Goal: Task Accomplishment & Management: Manage account settings

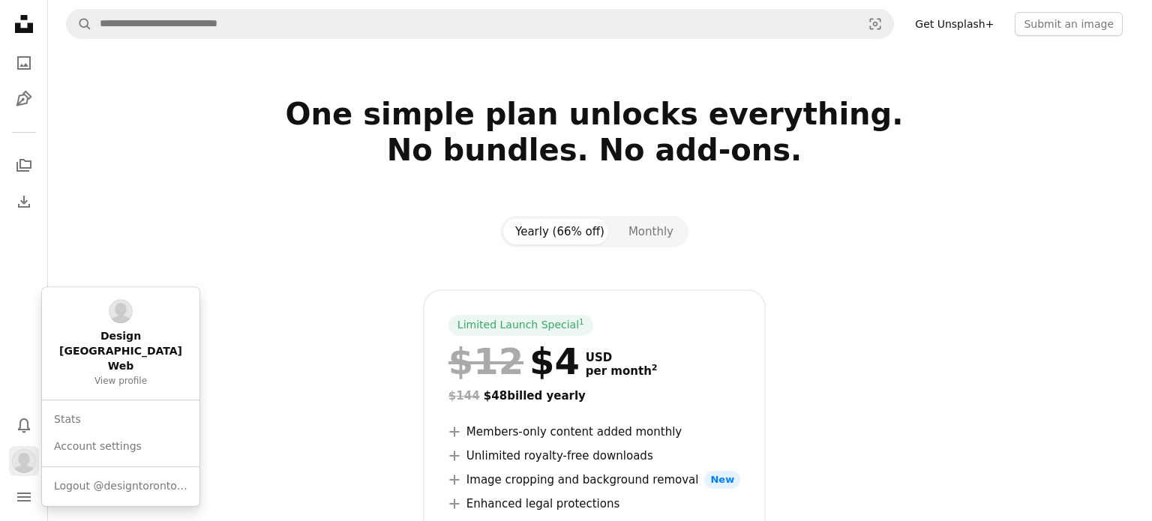
click at [22, 460] on img "Profile" at bounding box center [24, 461] width 24 height 24
click at [138, 376] on span "View profile" at bounding box center [120, 382] width 52 height 12
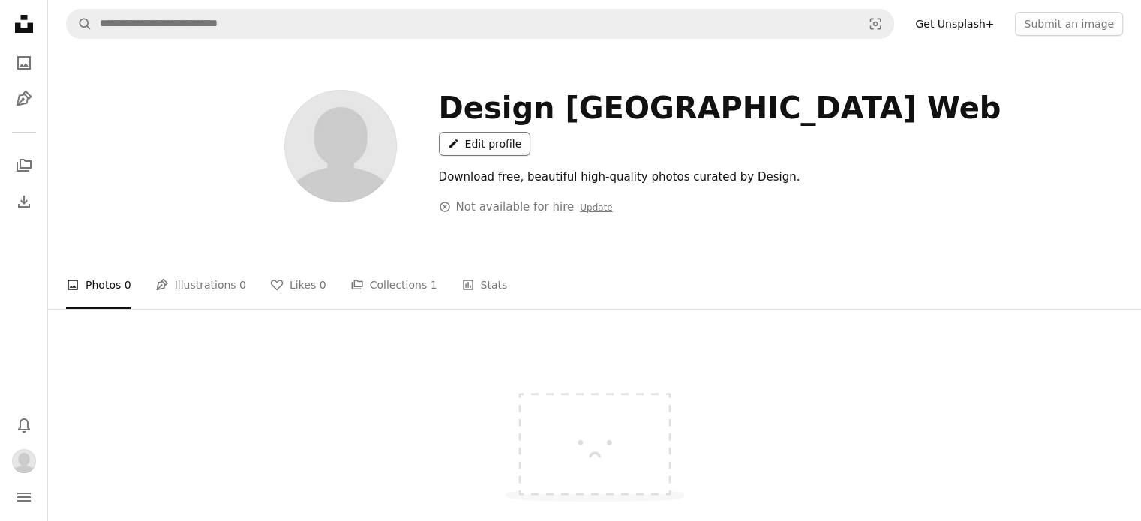
click at [531, 132] on link "A pencil Edit profile" at bounding box center [485, 144] width 92 height 24
